Goal: Use online tool/utility: Utilize a website feature to perform a specific function

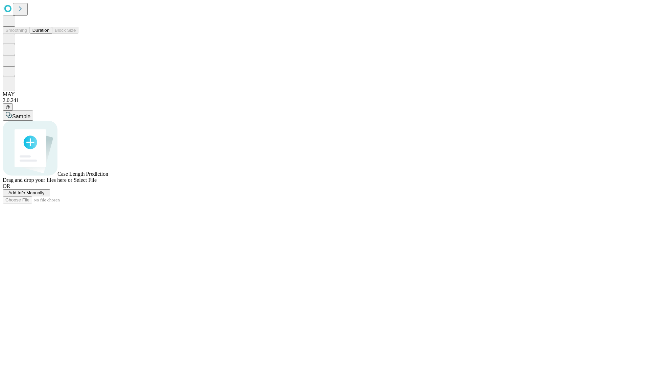
click at [49, 34] on button "Duration" at bounding box center [41, 30] width 22 height 7
click at [30, 114] on span "Sample" at bounding box center [21, 117] width 18 height 6
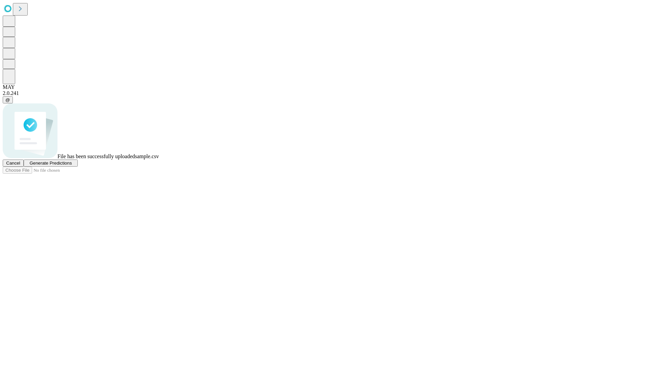
click at [72, 166] on span "Generate Predictions" at bounding box center [50, 162] width 42 height 5
